Goal: Check status: Check status

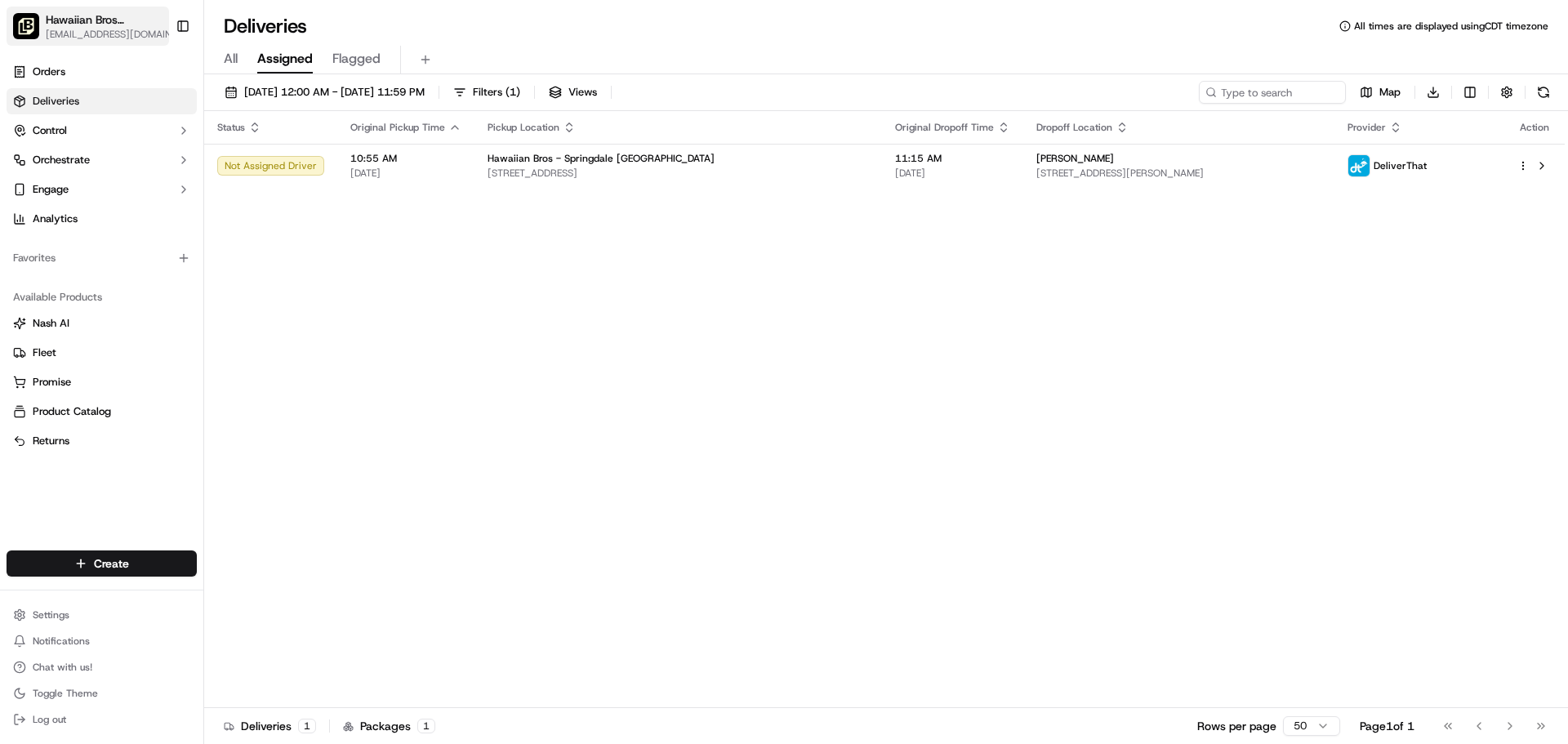
click at [77, 26] on span "Hawaiian Bros ([GEOGRAPHIC_DATA], [GEOGRAPHIC_DATA])" at bounding box center [105, 19] width 119 height 16
type input "add"
click at [296, 92] on div "Hawaiian Bros (Addison TX_Belt Line)" at bounding box center [295, 85] width 237 height 33
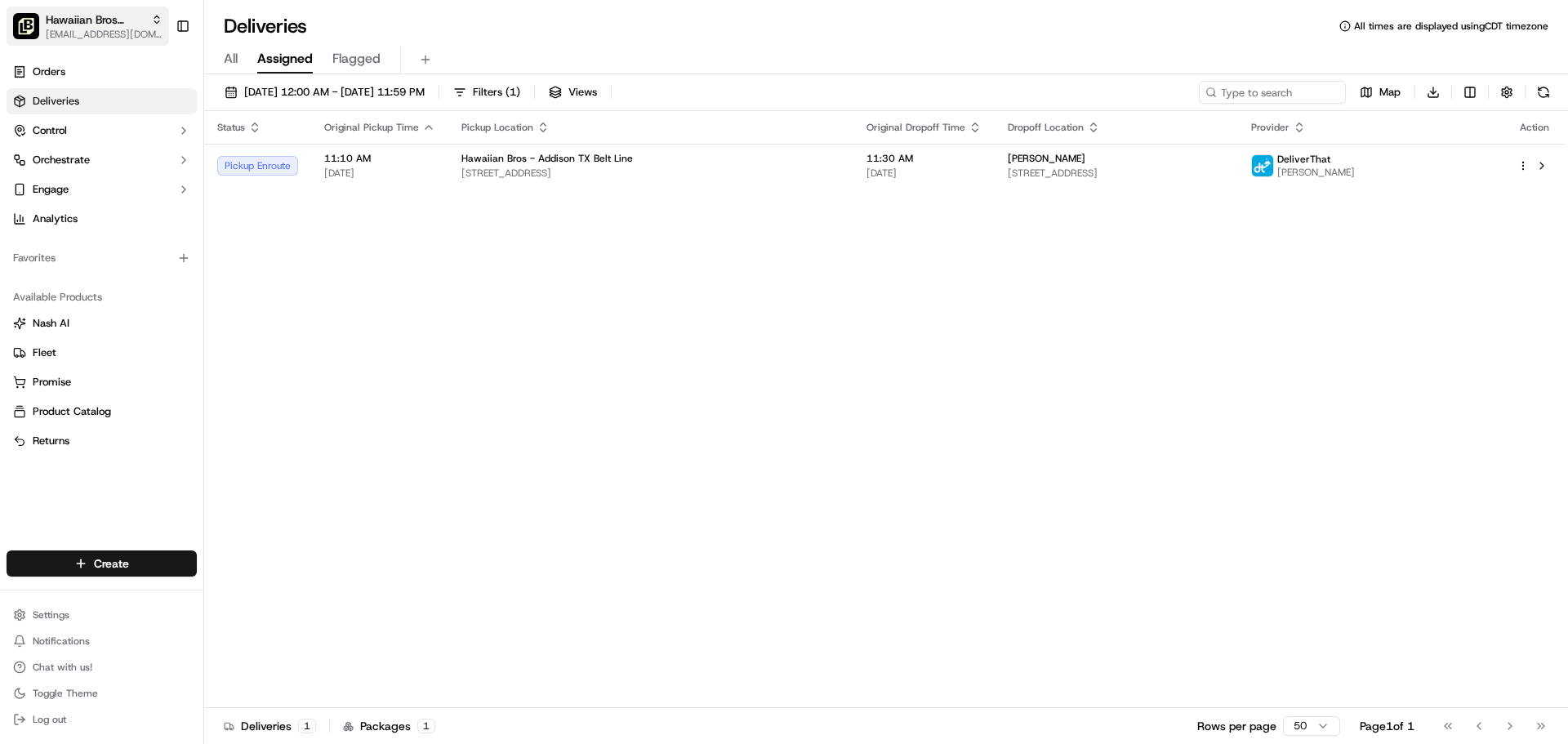
click at [122, 33] on span "[EMAIL_ADDRESS][DOMAIN_NAME]" at bounding box center [103, 34] width 117 height 13
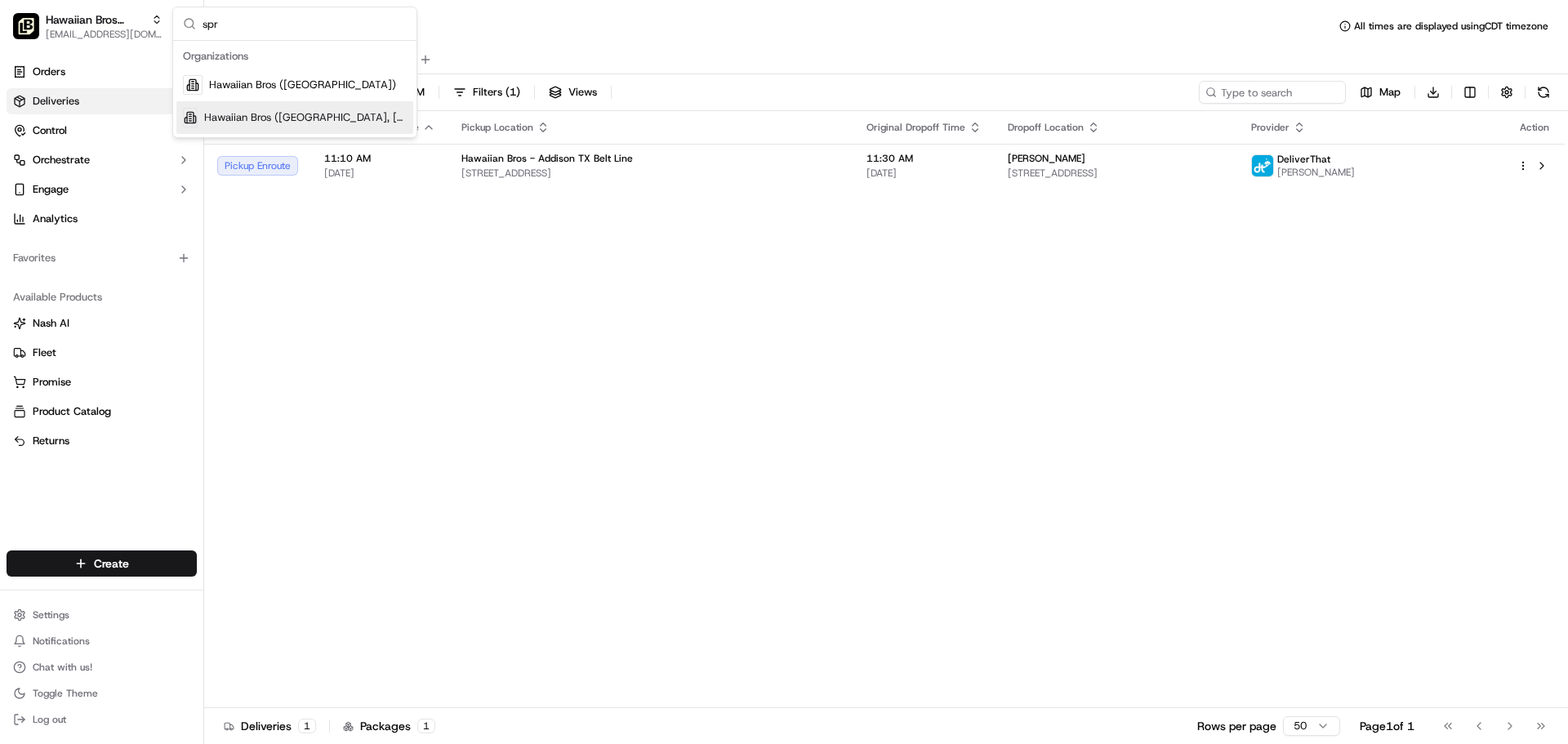
type input "spr"
click at [235, 106] on div "Hawaiian Bros (Springdale, AR_Sunset)" at bounding box center [295, 118] width 237 height 33
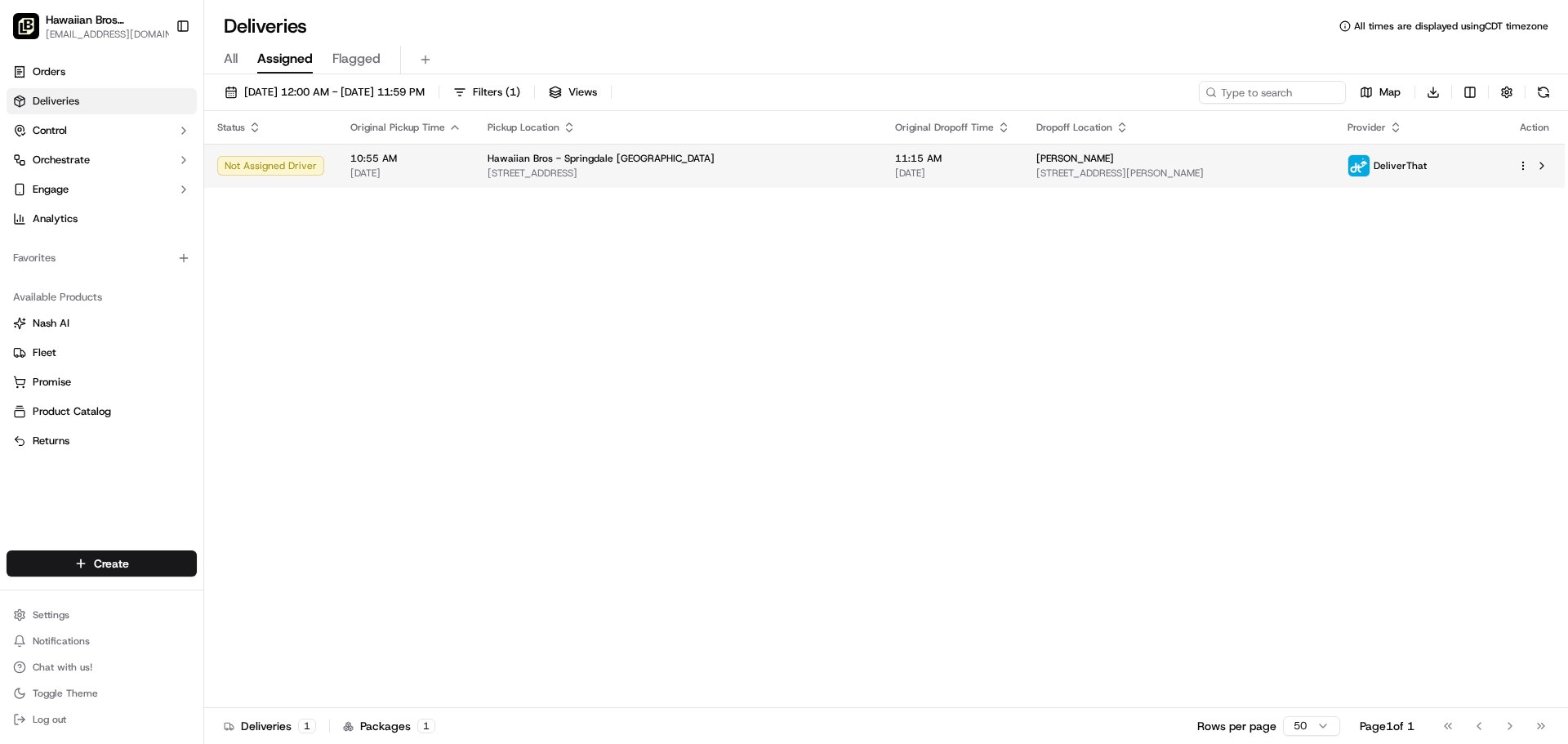
click at [638, 174] on span "4515 W Sunset Ave, Springdale, AR 72762, USA" at bounding box center [679, 173] width 381 height 13
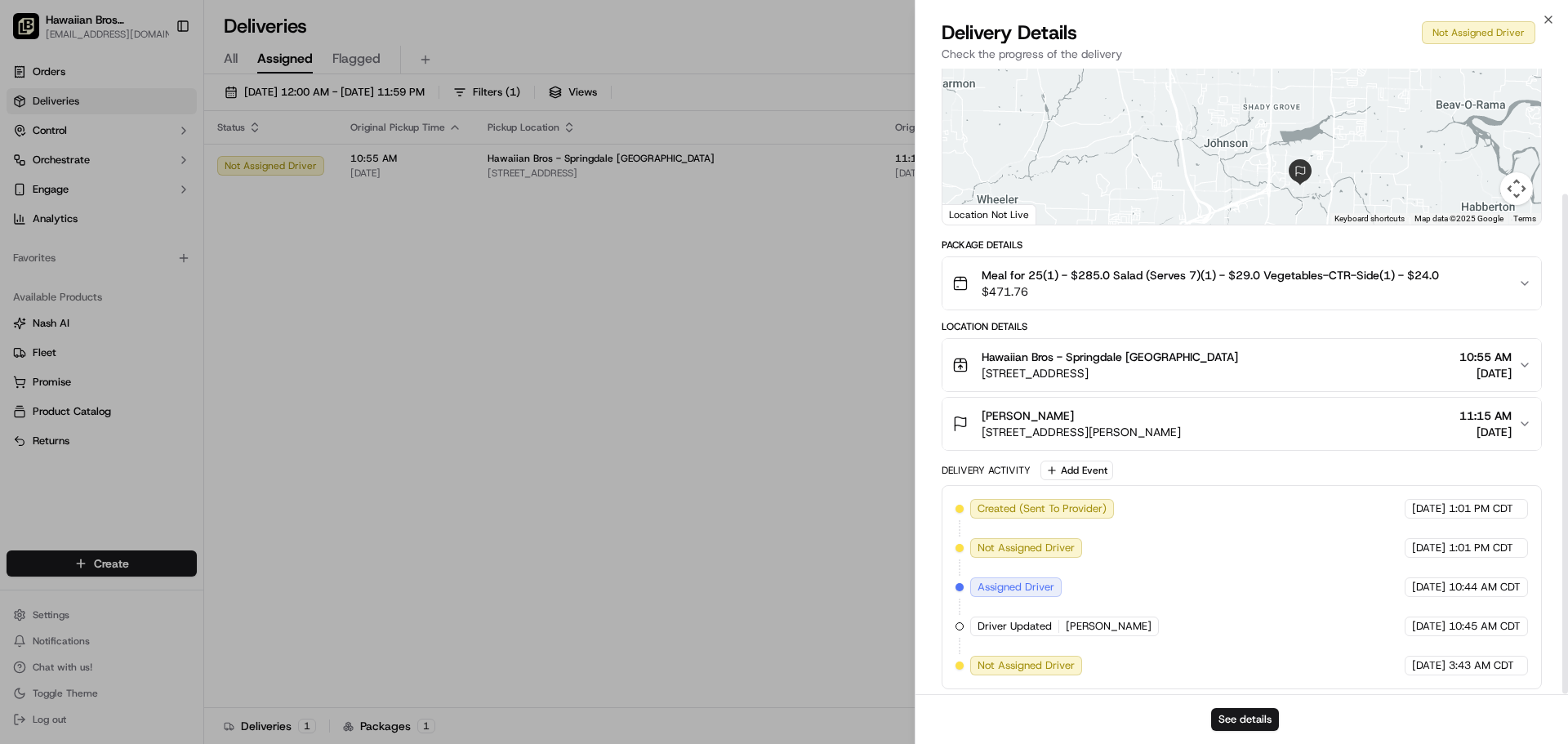
scroll to position [157, 0]
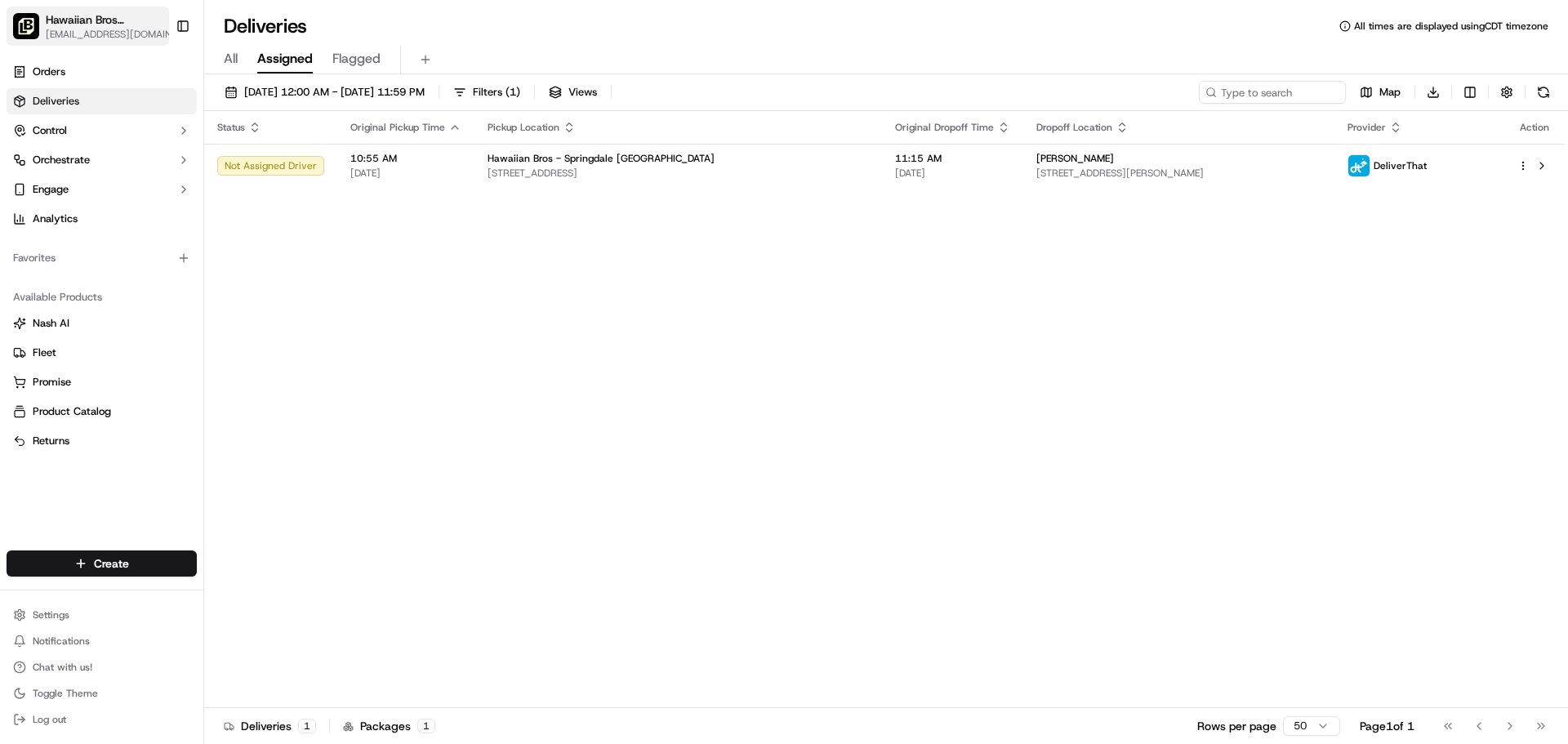
click at [113, 33] on span "[EMAIL_ADDRESS][DOMAIN_NAME]" at bounding box center [113, 34] width 137 height 13
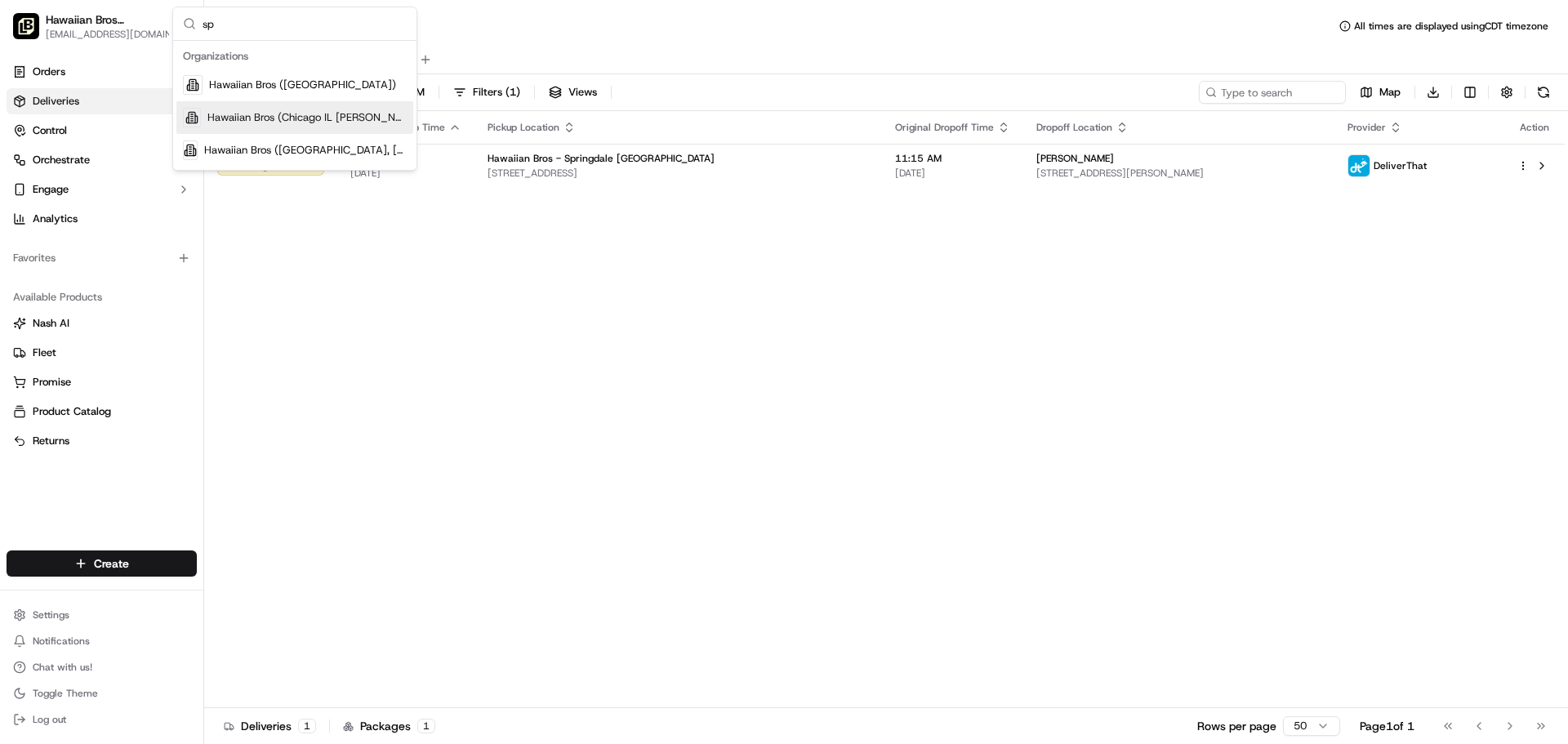
type input "sp"
click at [311, 118] on span "Hawaiian Bros (Chicago IL Spaulding)" at bounding box center [307, 118] width 199 height 15
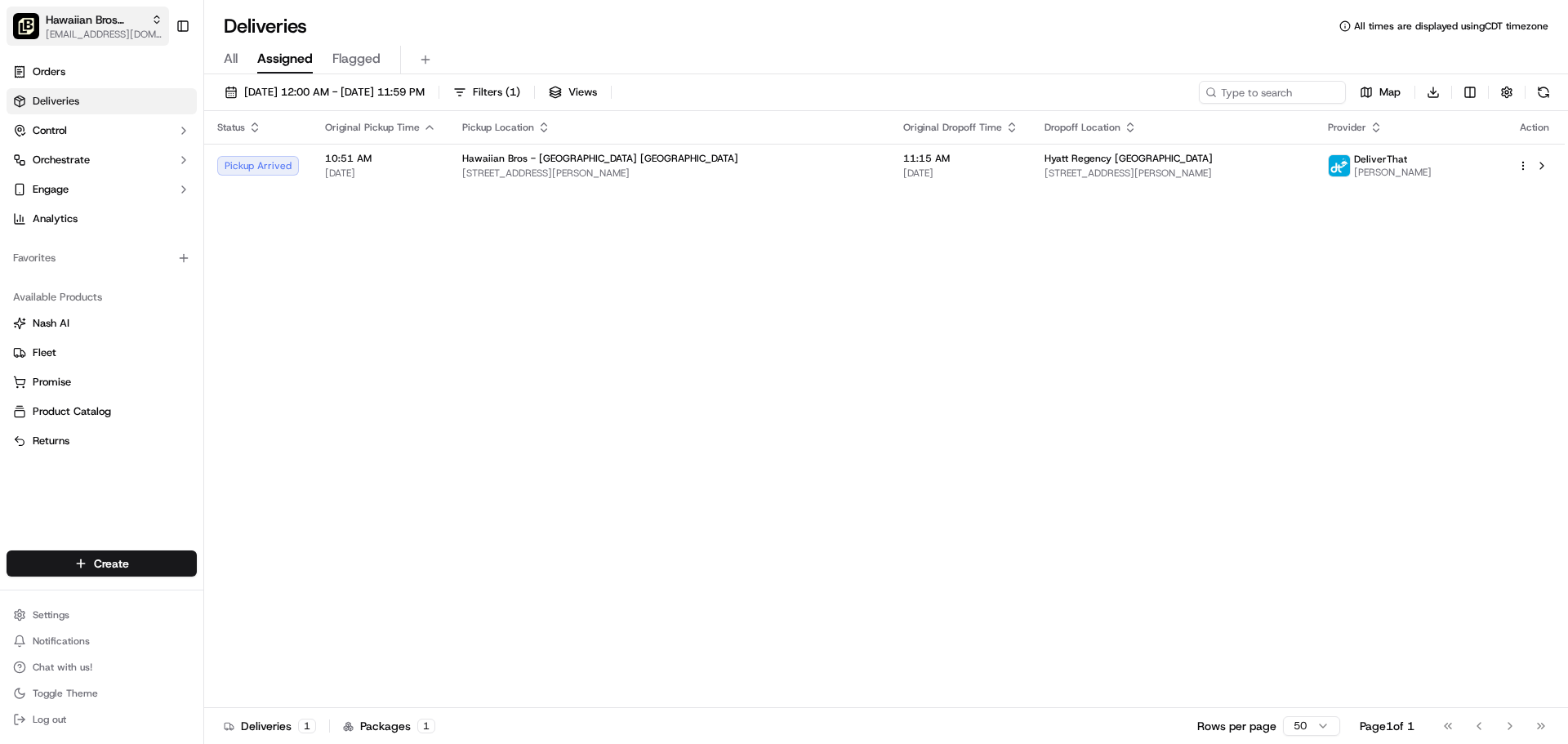
click at [65, 11] on button "Hawaiian Bros (Chicago IL Spaulding) ocostilow@hbros.com" at bounding box center [88, 26] width 163 height 39
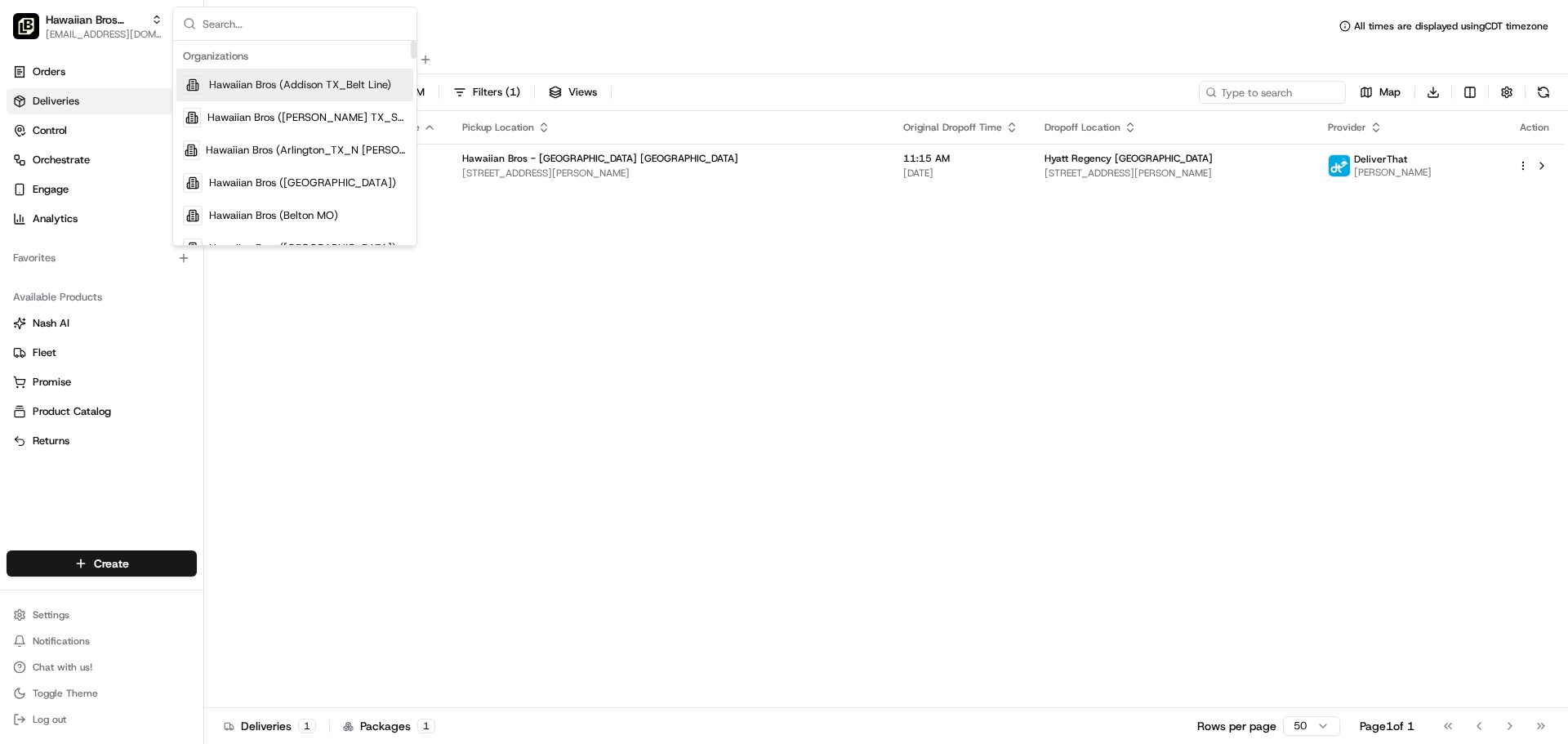
click at [223, 32] on input "text" at bounding box center [304, 24] width 204 height 33
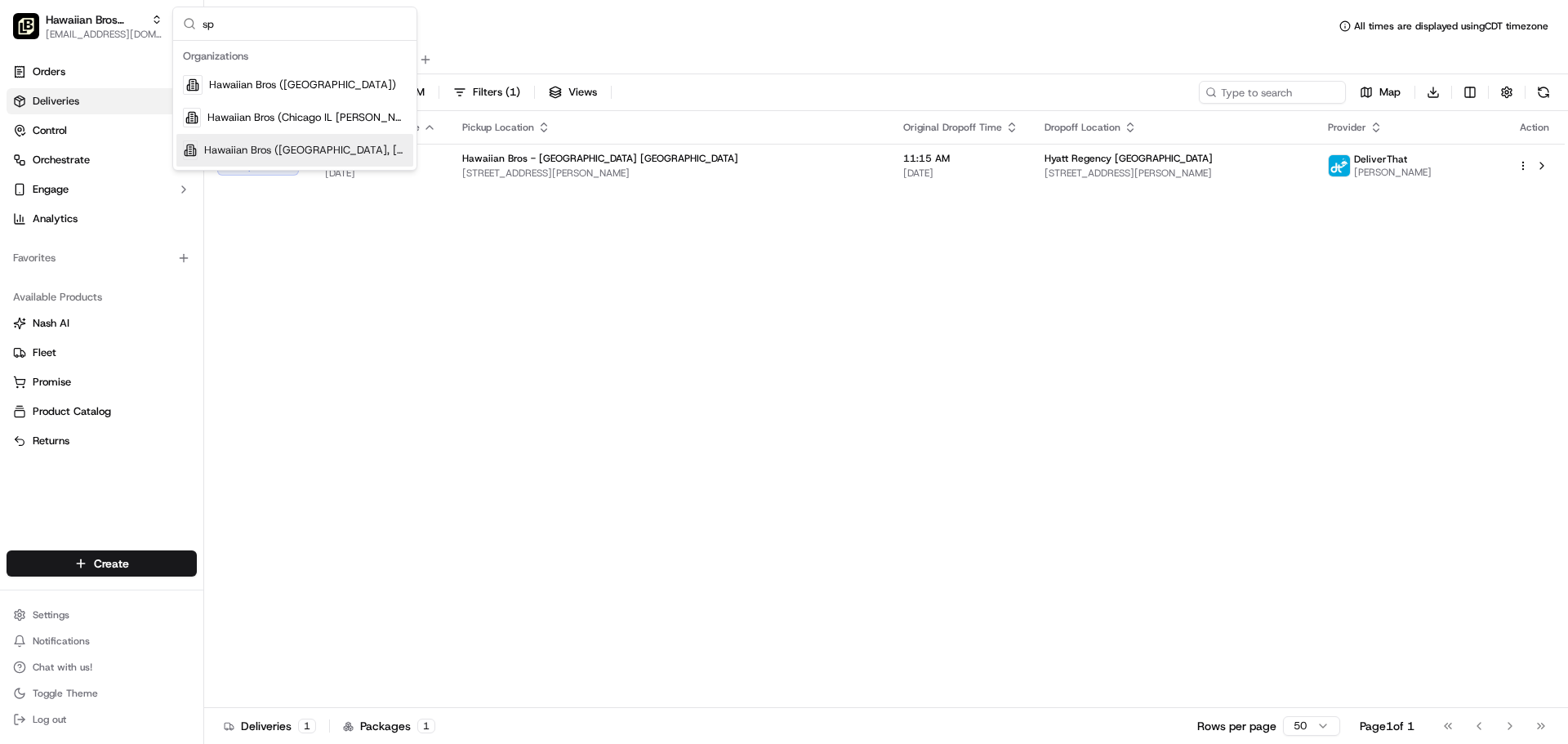
type input "sp"
click at [291, 143] on span "Hawaiian Bros ([GEOGRAPHIC_DATA], [GEOGRAPHIC_DATA])" at bounding box center [305, 150] width 202 height 15
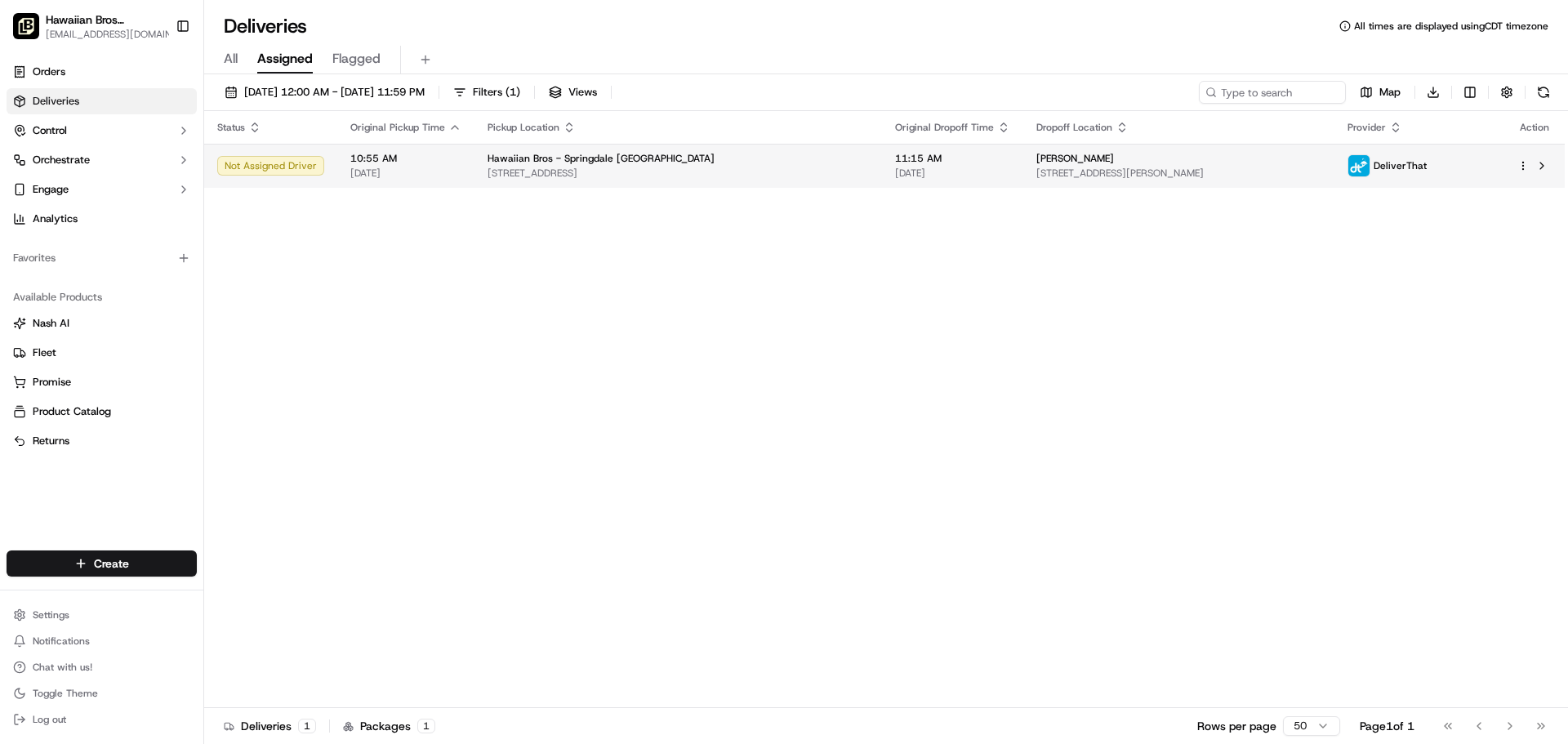
click at [612, 164] on span "Hawaiian Bros - Springdale [GEOGRAPHIC_DATA]" at bounding box center [601, 159] width 227 height 13
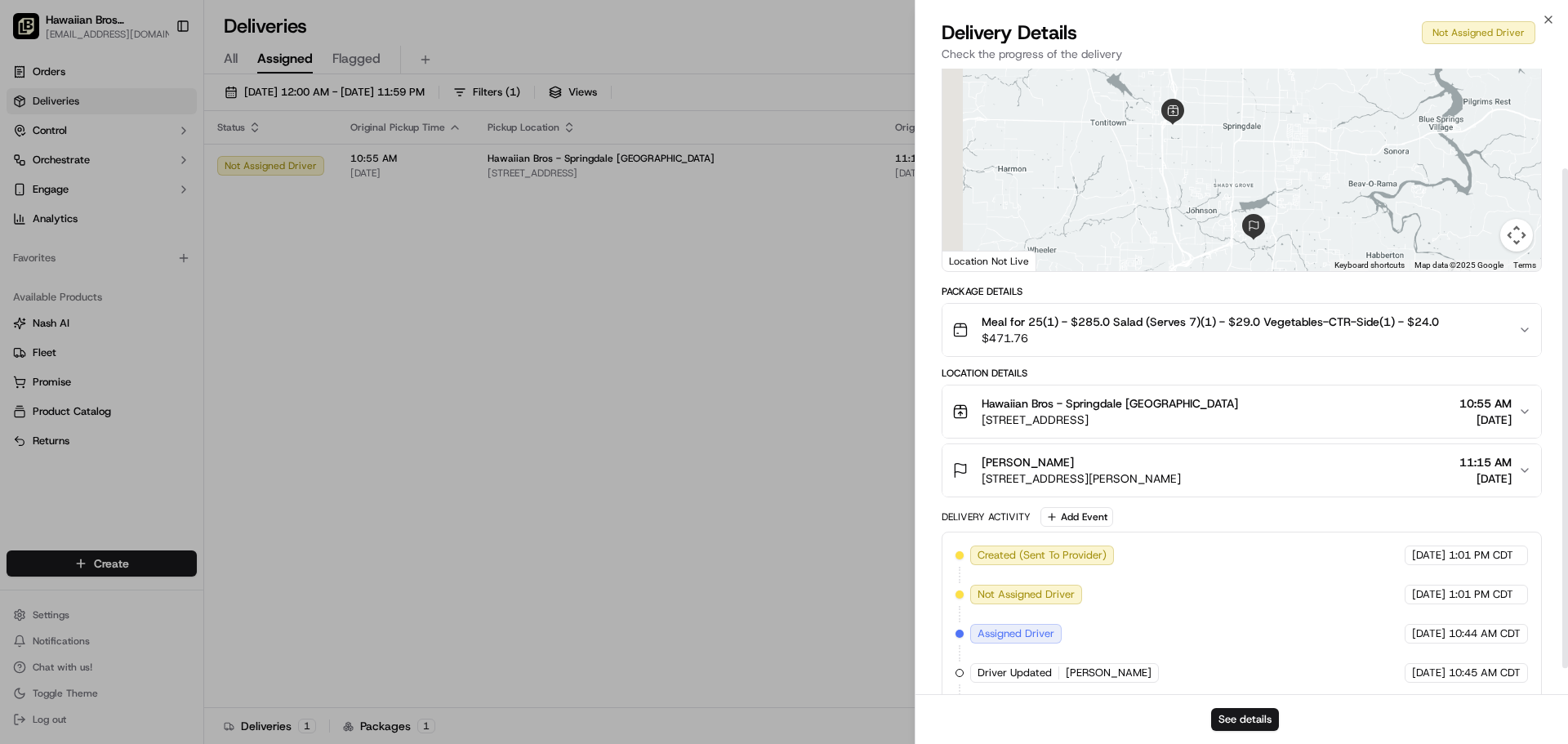
scroll to position [157, 0]
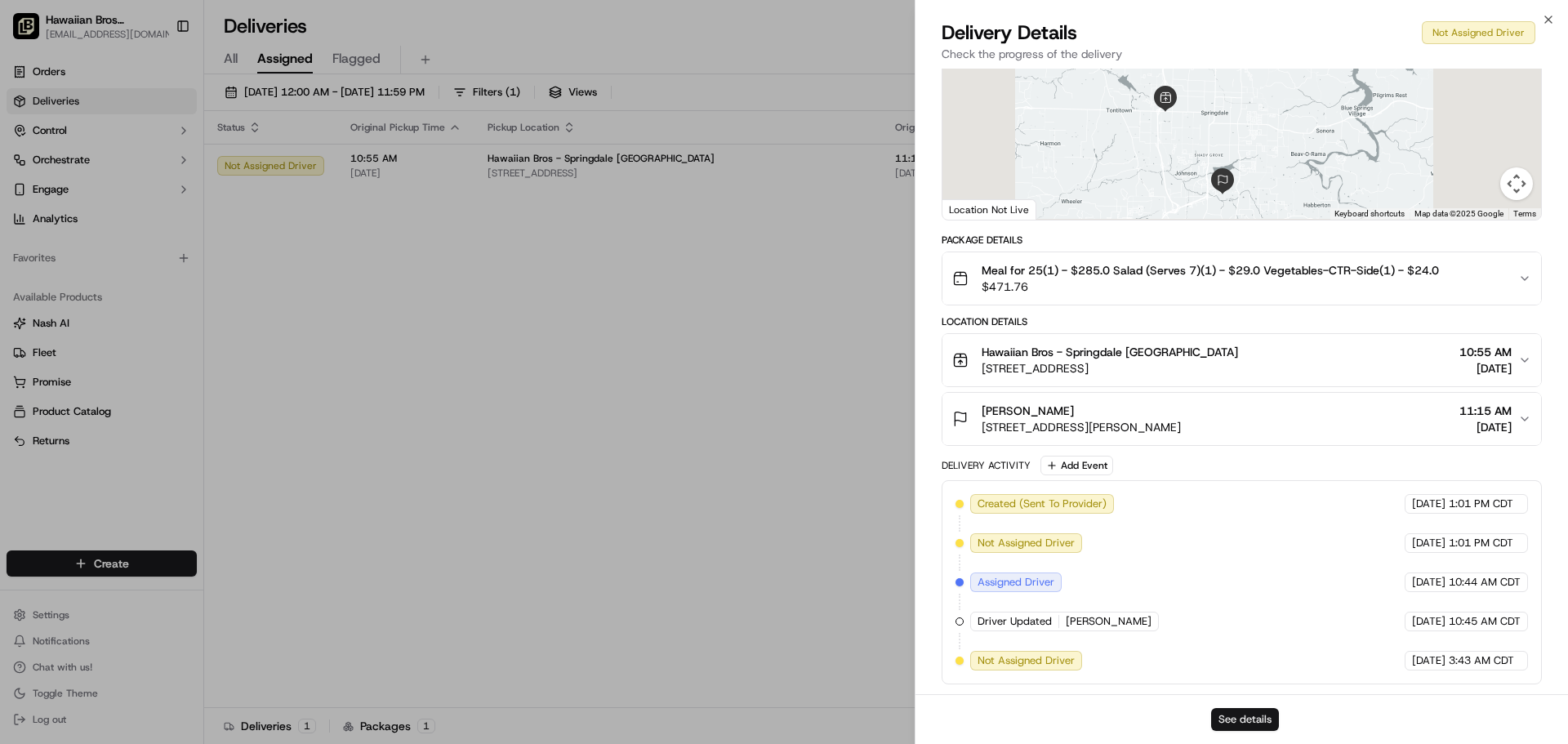
click at [1242, 711] on button "See details" at bounding box center [1245, 719] width 68 height 23
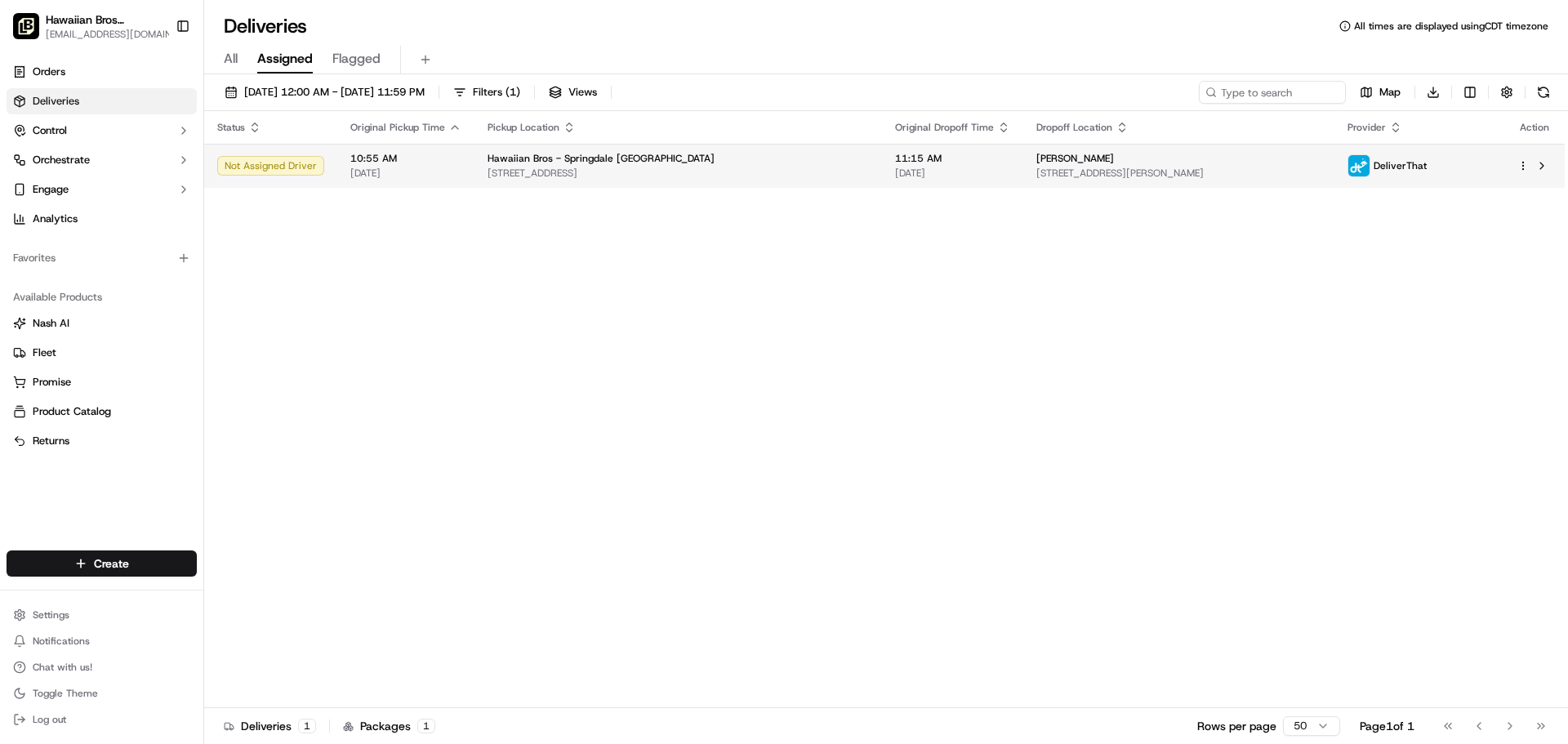
click at [754, 161] on div "Hawaiian Bros - Springdale [GEOGRAPHIC_DATA]" at bounding box center [679, 159] width 381 height 13
click at [692, 181] on td "Hawaiian Bros - Springdale AR 4515 W Sunset Ave, Springdale, AR 72762, USA" at bounding box center [678, 165] width 407 height 45
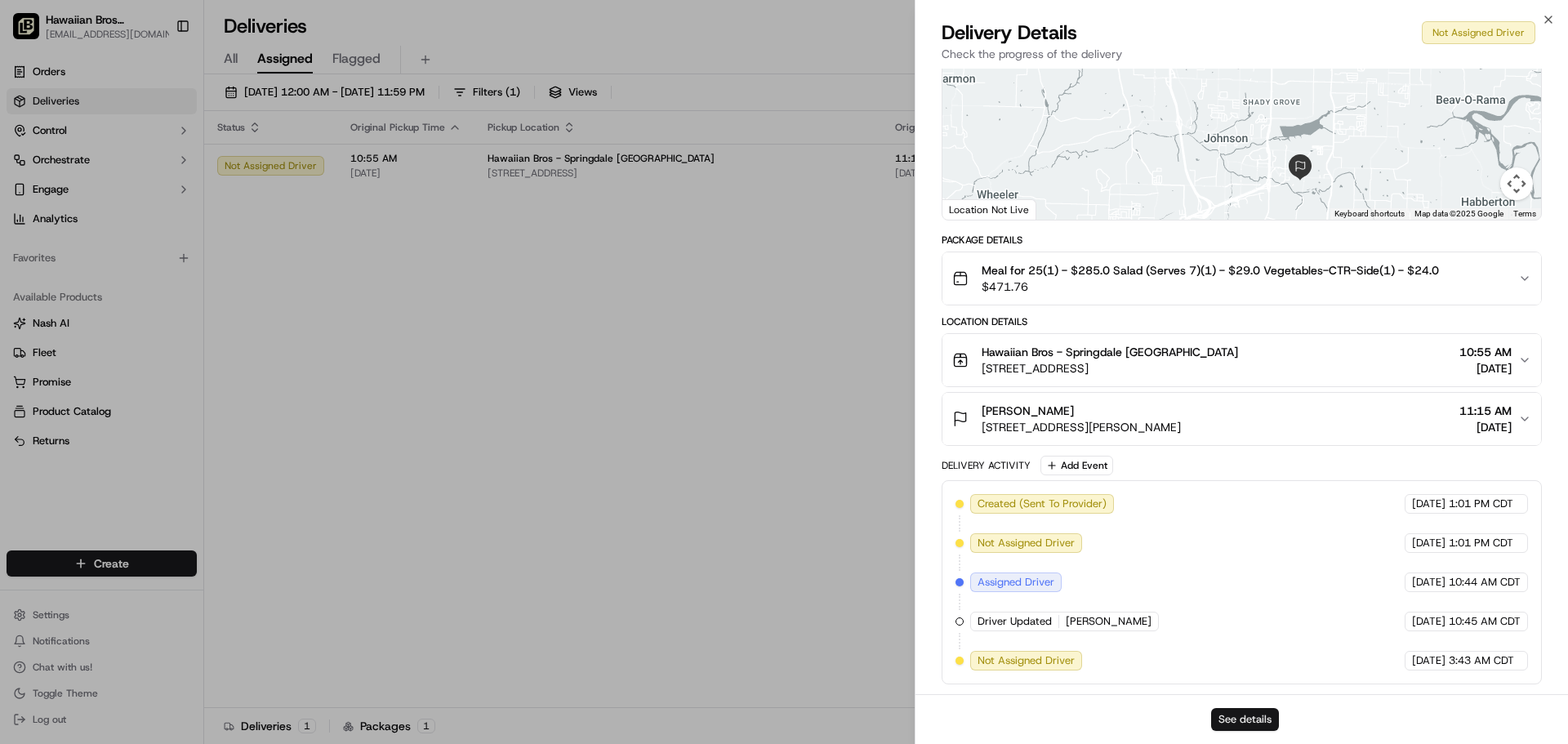
click at [1234, 713] on button "See details" at bounding box center [1245, 719] width 68 height 23
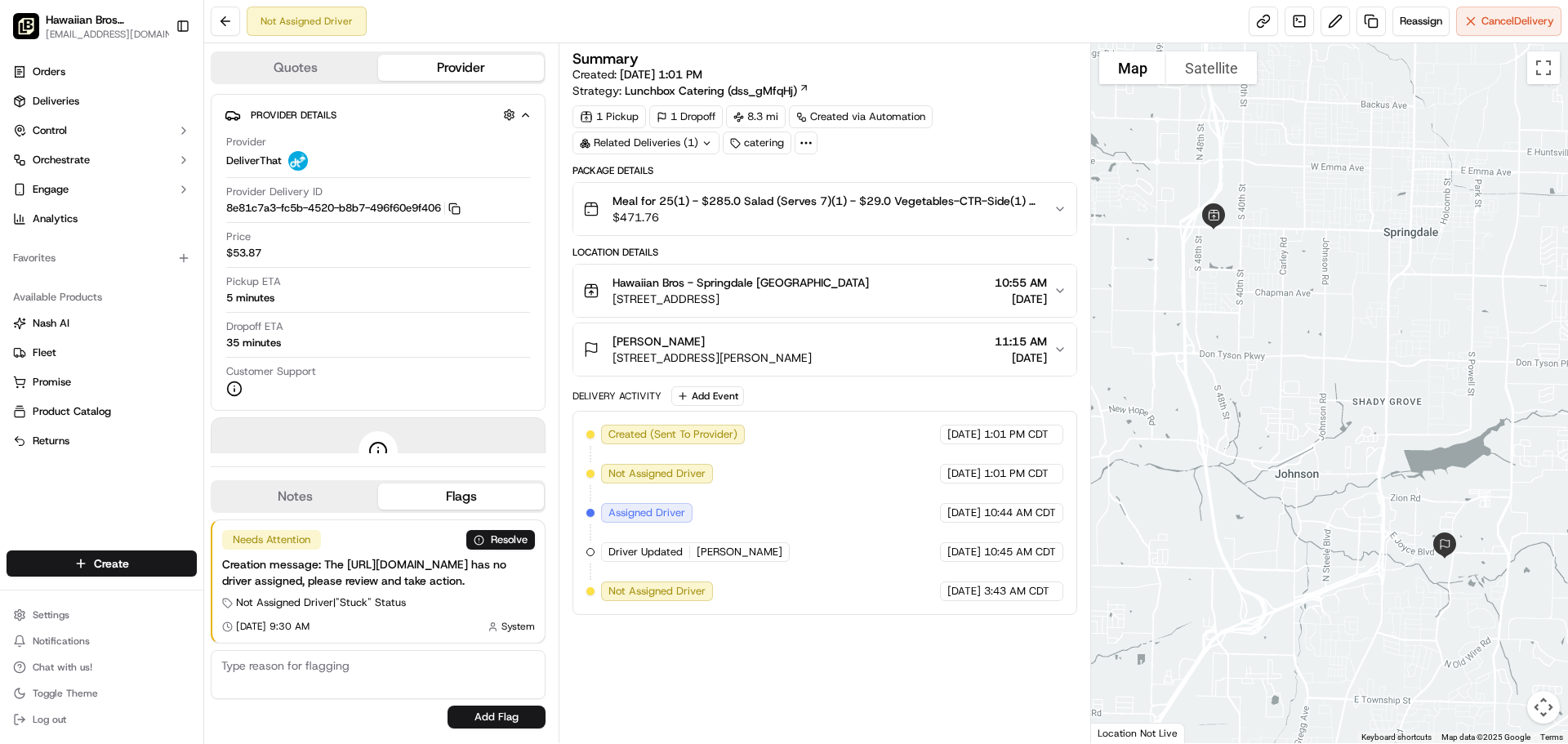
click at [794, 651] on div "Summary Created: [DATE] 1:01 PM Strategy: Lunchbox Catering (dss_gMfqHj) 1 Pick…" at bounding box center [825, 393] width 504 height 684
